Goal: Find contact information: Find contact information

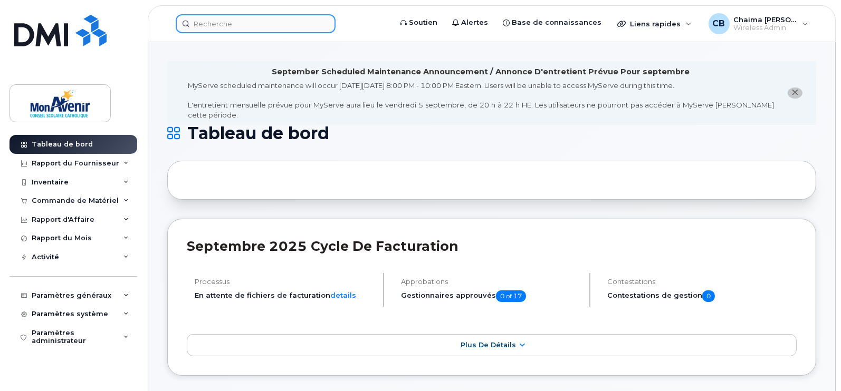
click at [283, 22] on input at bounding box center [256, 23] width 160 height 19
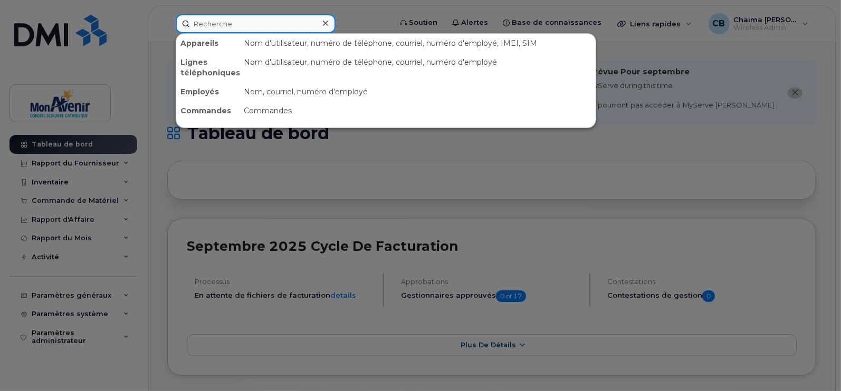
paste input "[PERSON_NAME] <[EMAIL_ADDRESS][DOMAIN_NAME]>"
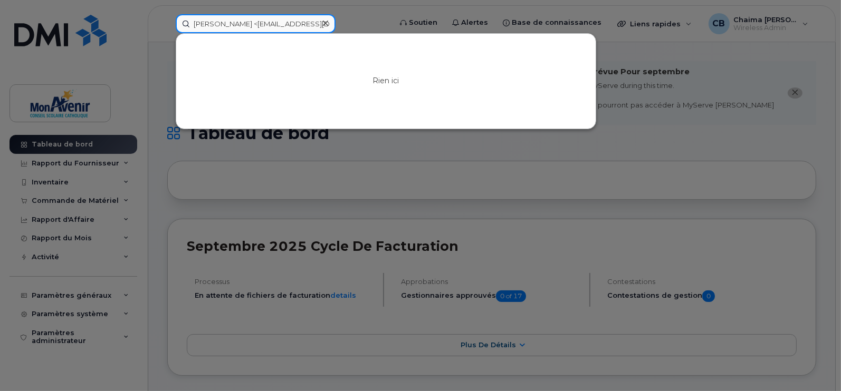
drag, startPoint x: 243, startPoint y: 25, endPoint x: 478, endPoint y: 20, distance: 235.3
click at [392, 19] on div "[PERSON_NAME] <[EMAIL_ADDRESS][DOMAIN_NAME]> Rien ici" at bounding box center [279, 23] width 225 height 19
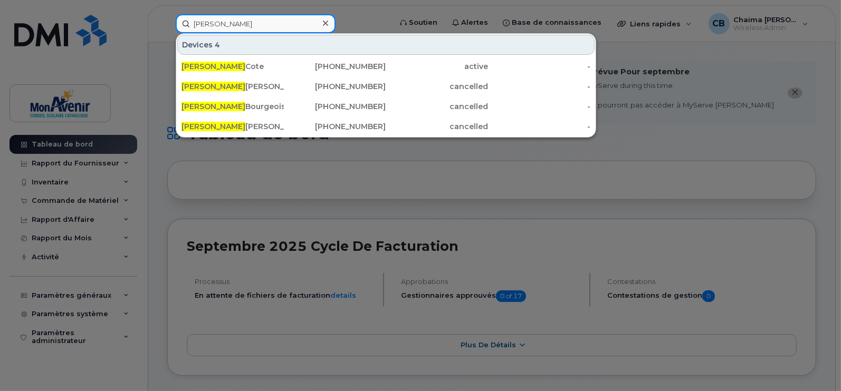
type input "[PERSON_NAME]"
click at [362, 60] on div "[PHONE_NUMBER]" at bounding box center [335, 66] width 102 height 19
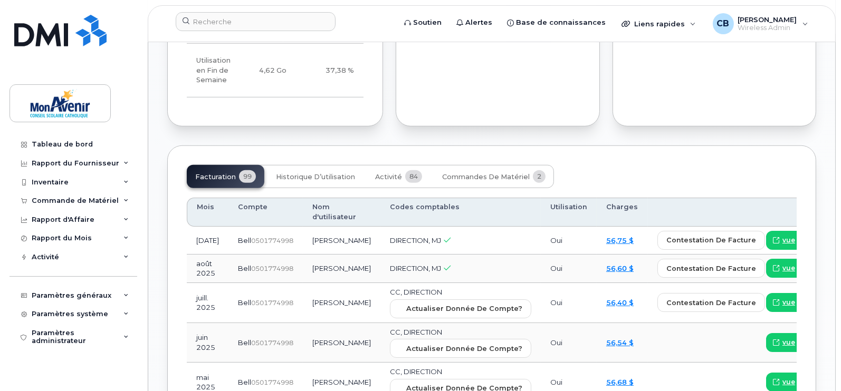
scroll to position [969, 0]
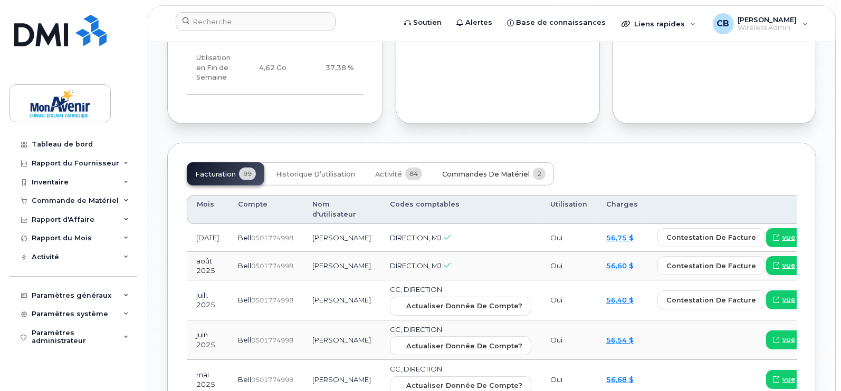
click at [481, 170] on button "Commandes de matériel 2" at bounding box center [494, 173] width 120 height 23
